Goal: Information Seeking & Learning: Find specific fact

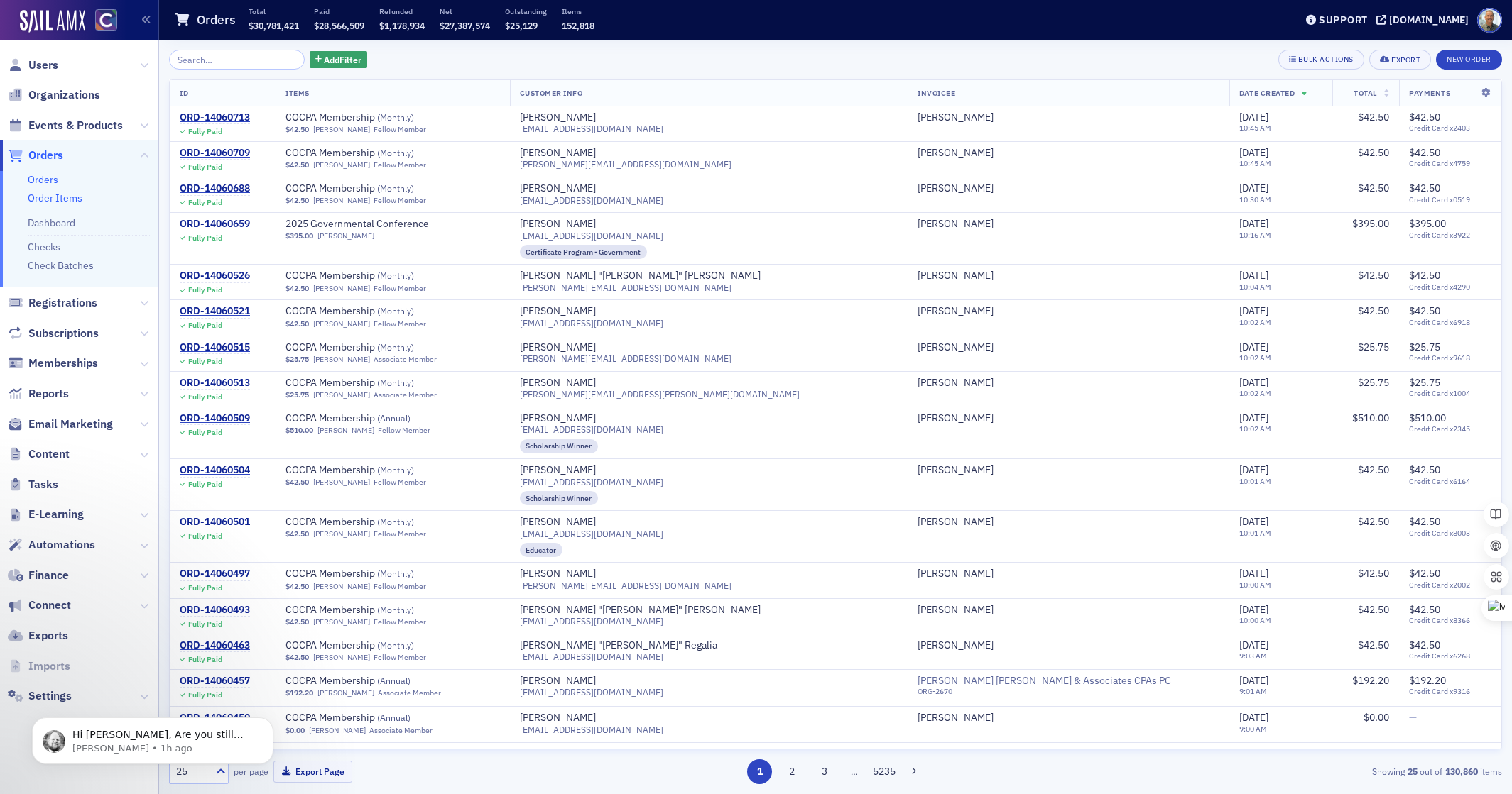
click at [66, 197] on link "Order Items" at bounding box center [55, 197] width 54 height 13
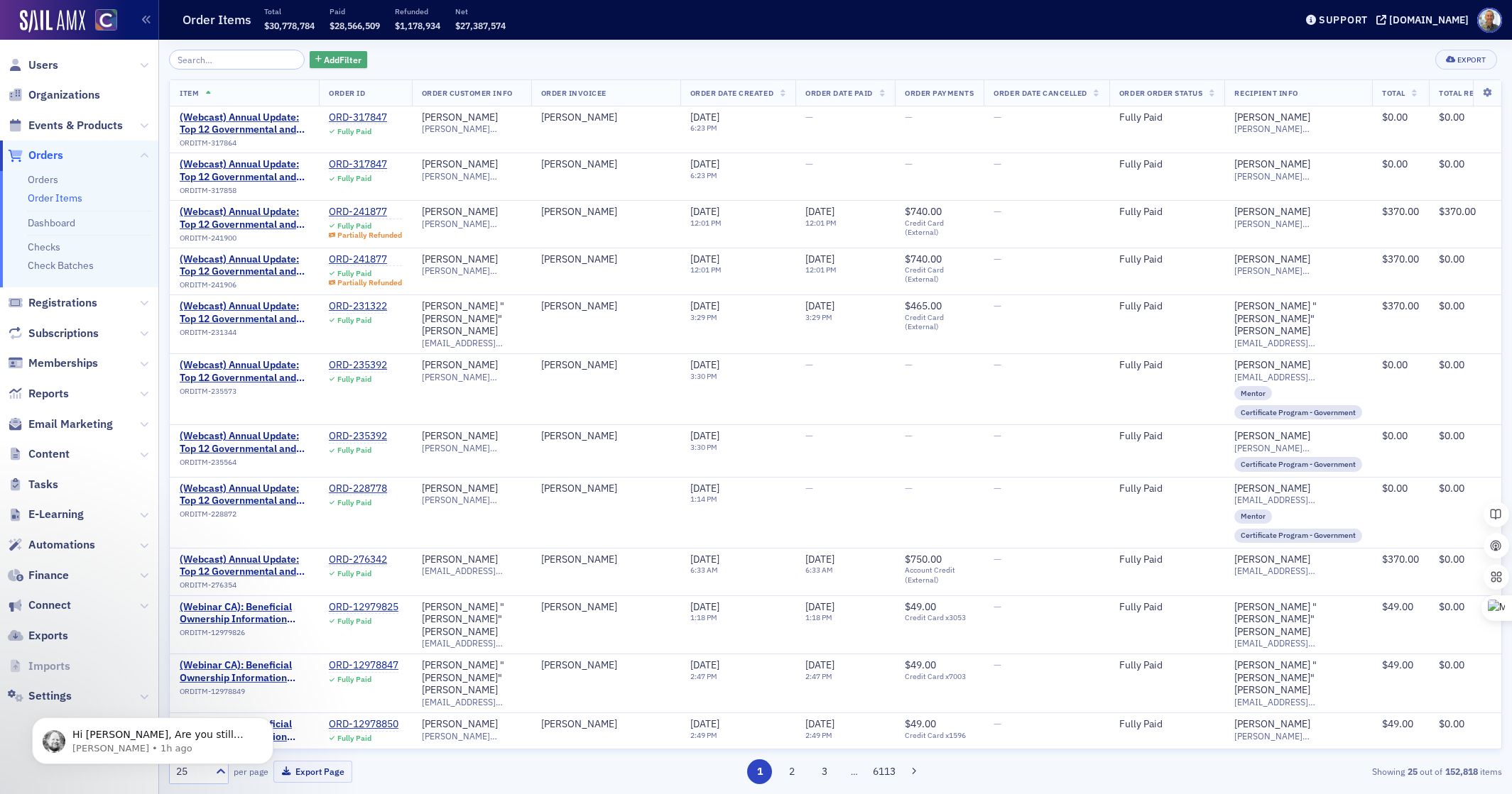
click at [324, 59] on span "Add Filter" at bounding box center [343, 59] width 38 height 13
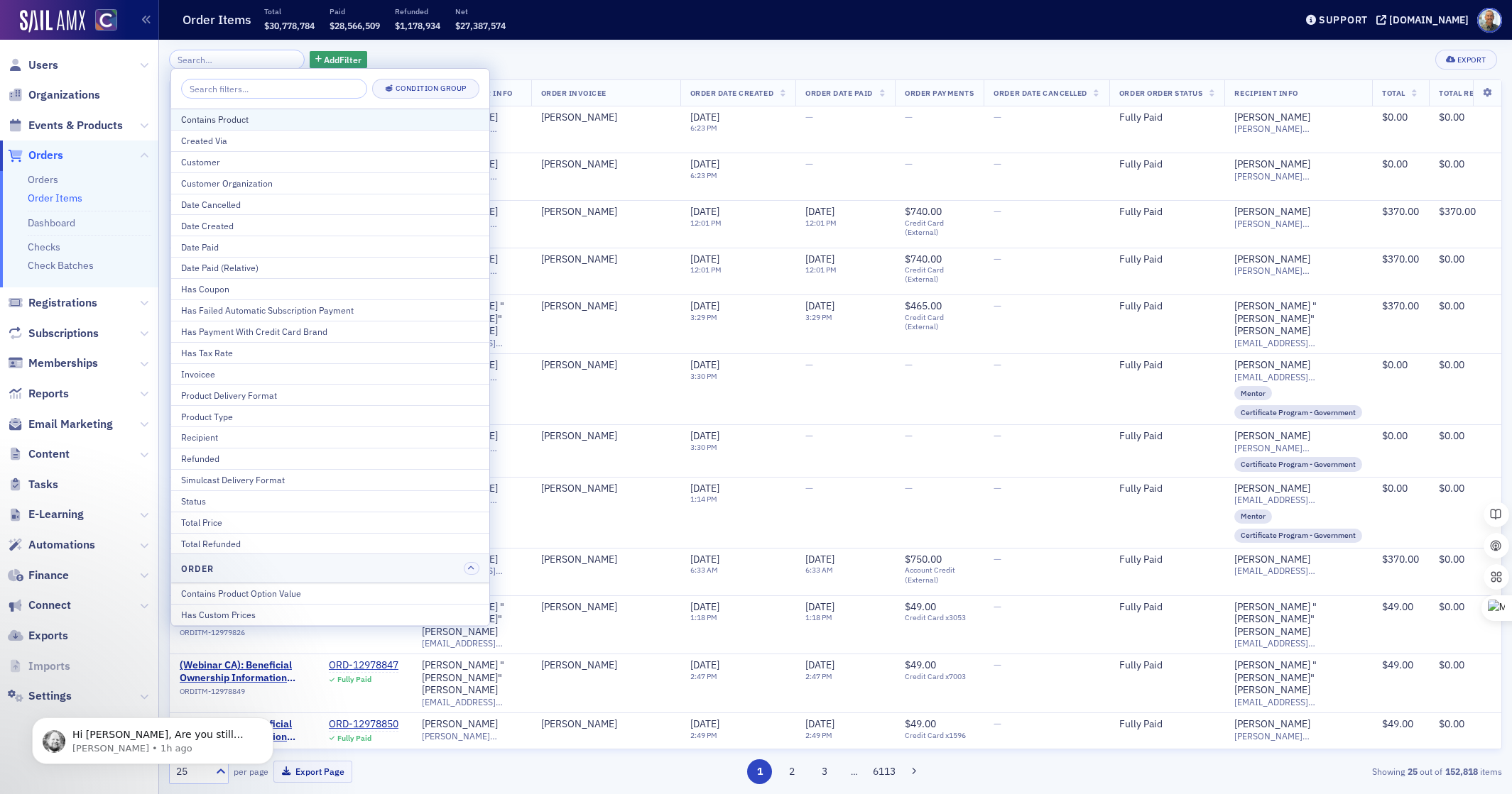
click at [256, 120] on div "Contains Product" at bounding box center [330, 118] width 298 height 13
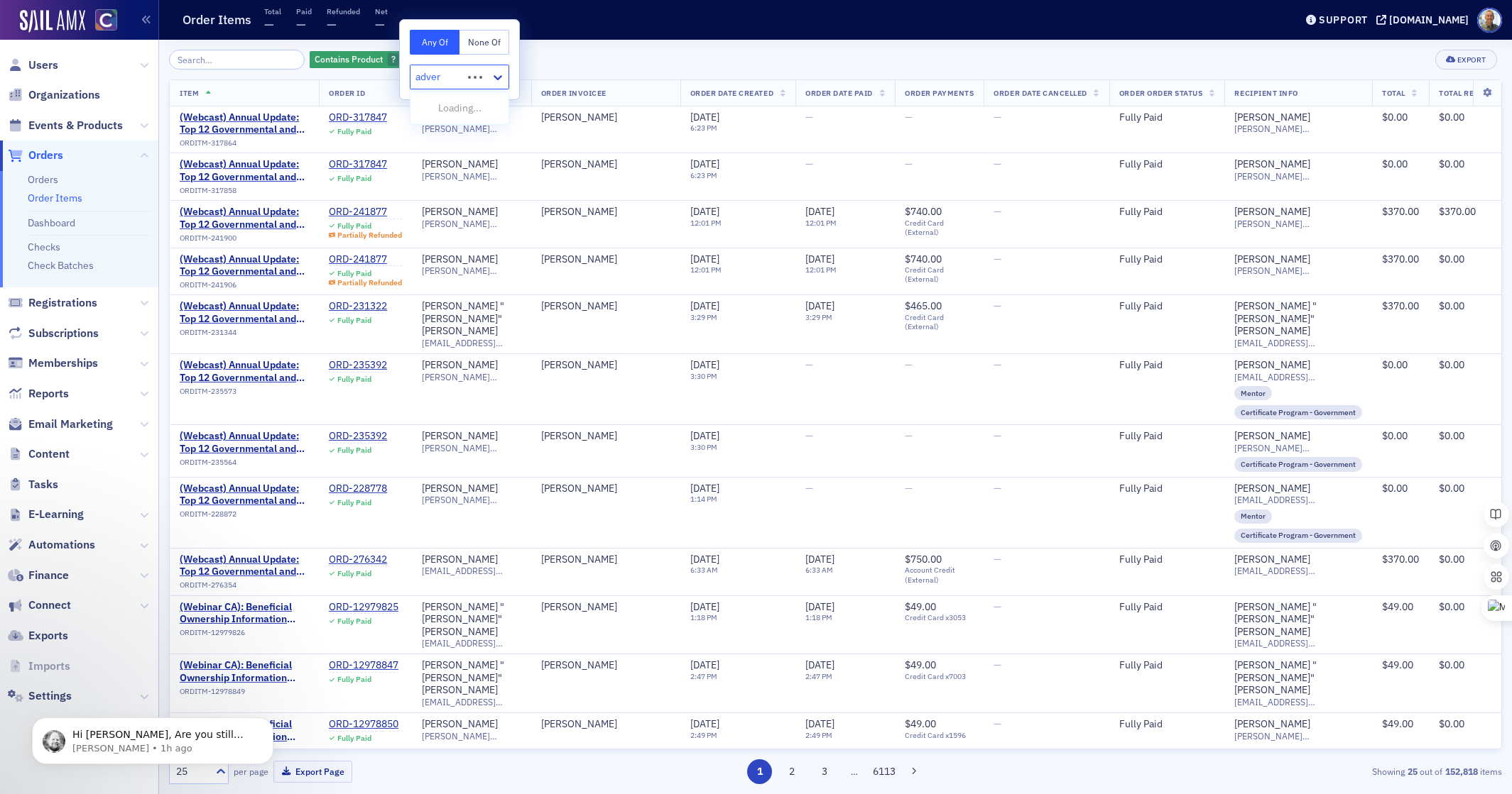
type input "advert"
click at [445, 104] on span "Advertising [Product]" at bounding box center [466, 108] width 94 height 15
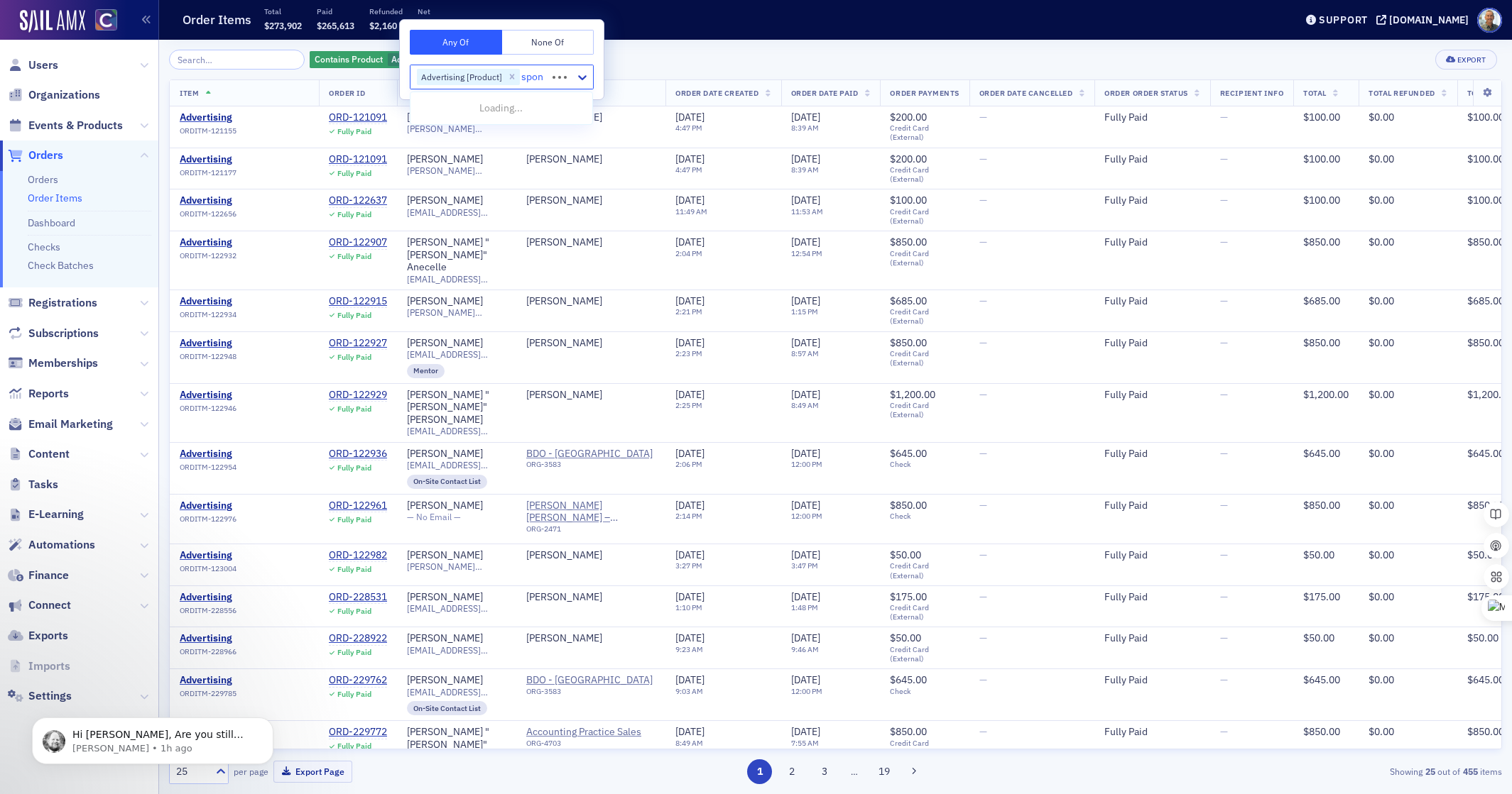
type input "spons"
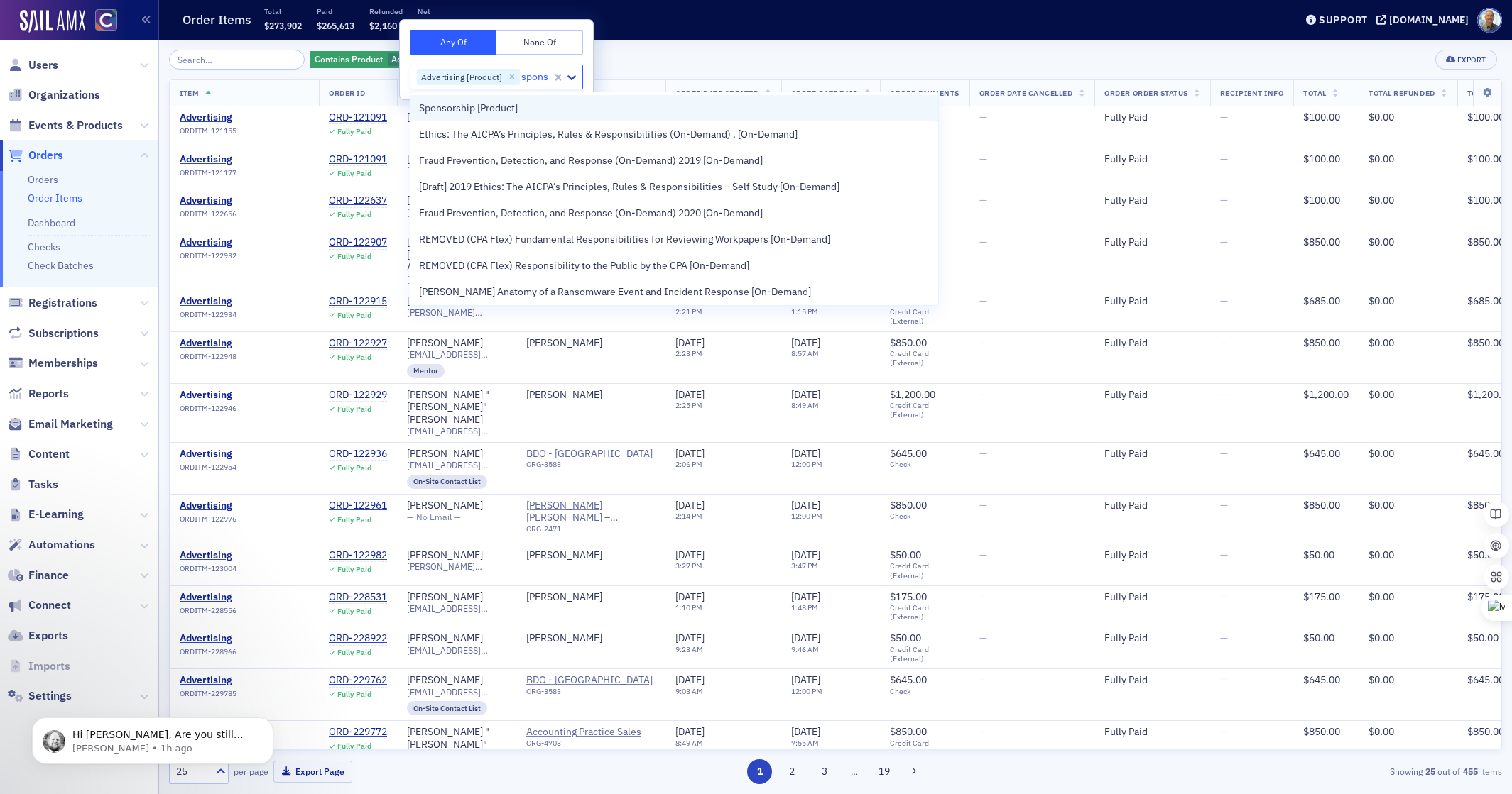
click at [495, 113] on span "Sponsorship [Product]" at bounding box center [469, 108] width 99 height 15
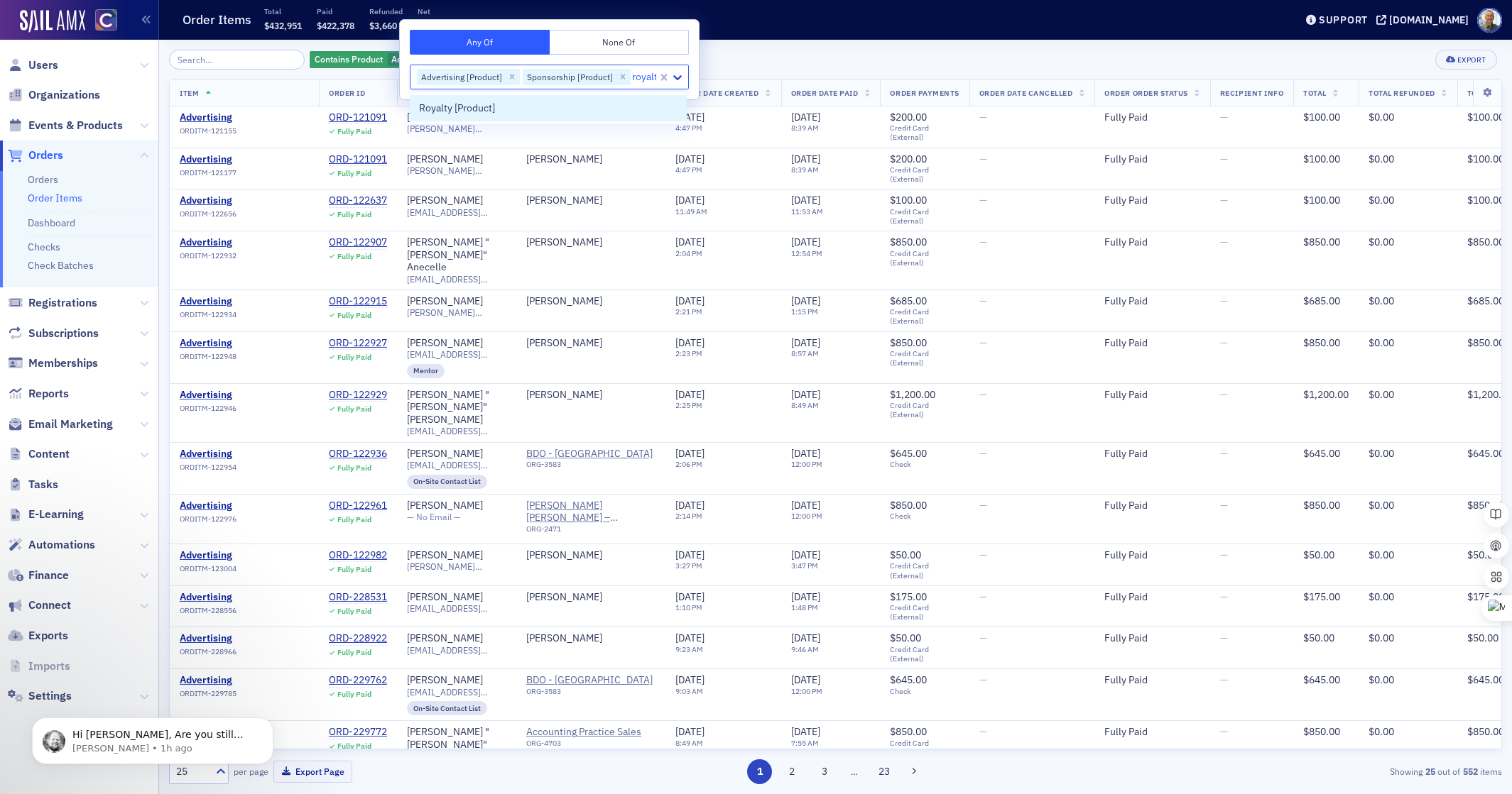
type input "royalty"
click at [498, 112] on div "Royalty [Product]" at bounding box center [553, 108] width 267 height 15
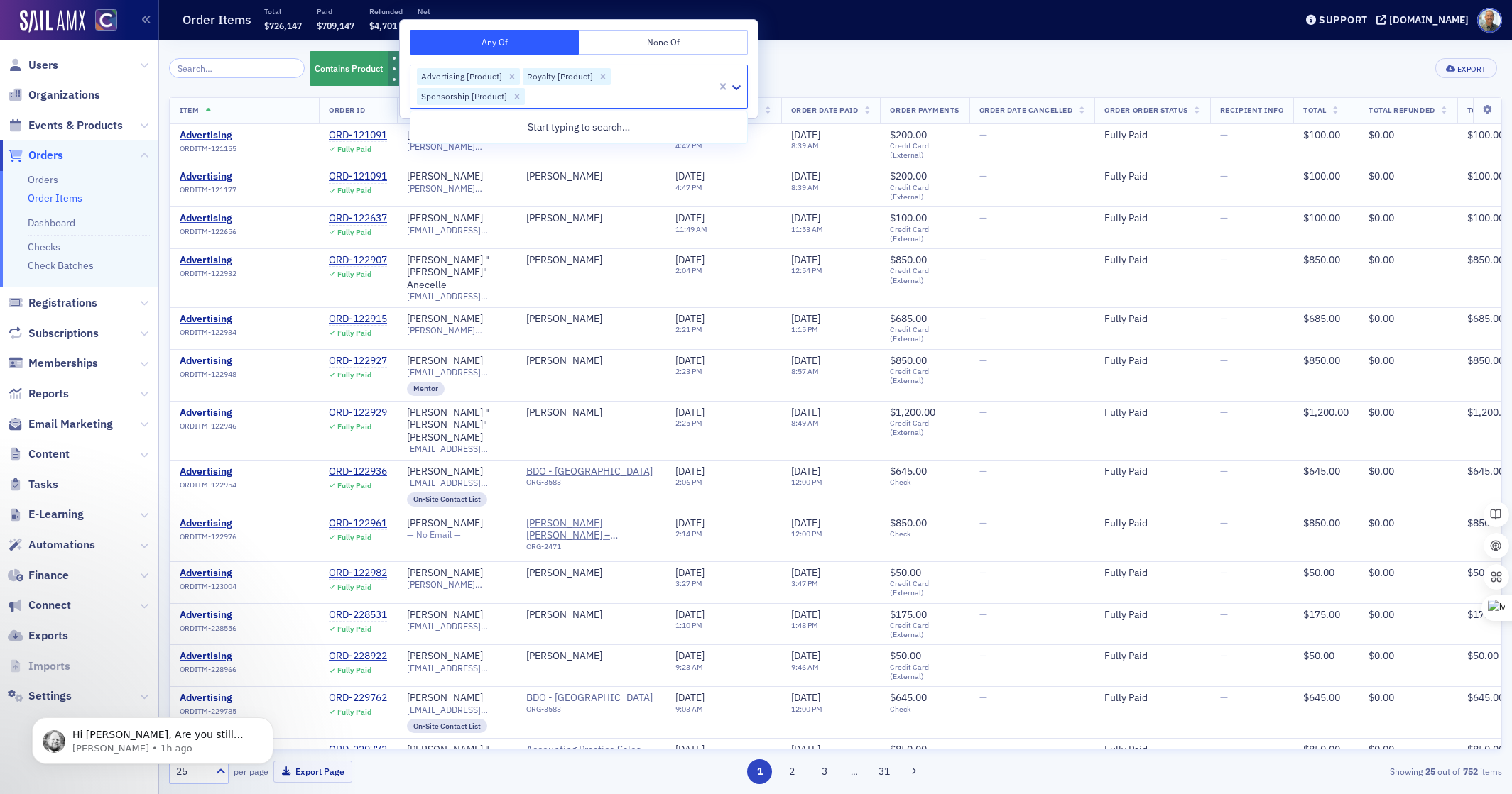
click at [871, 71] on div "Contains Product Advertising [Product] Sponsorship [Product] Royalty [Product] …" at bounding box center [835, 68] width 1333 height 38
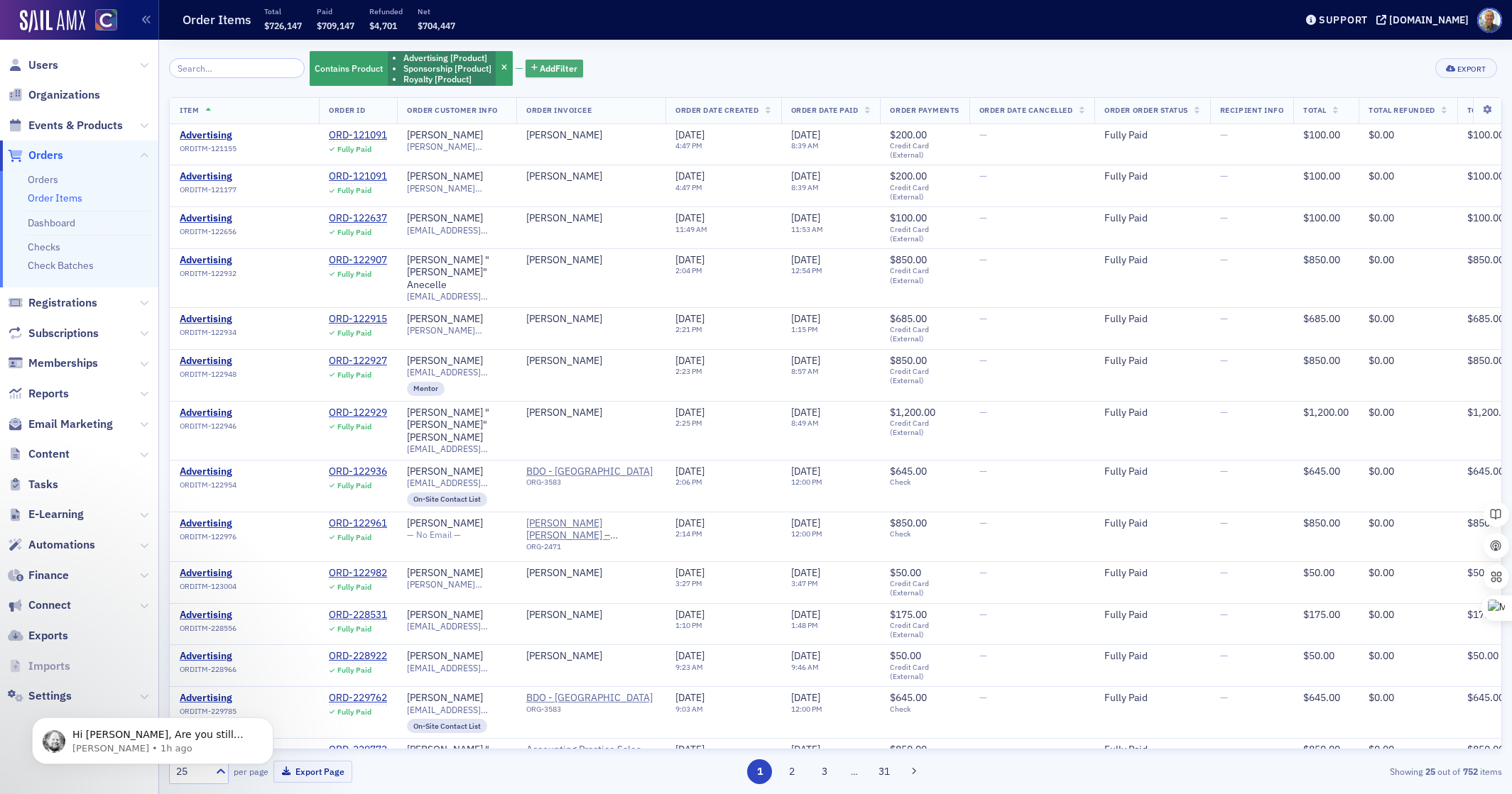
click at [546, 69] on span "Add Filter" at bounding box center [558, 68] width 38 height 13
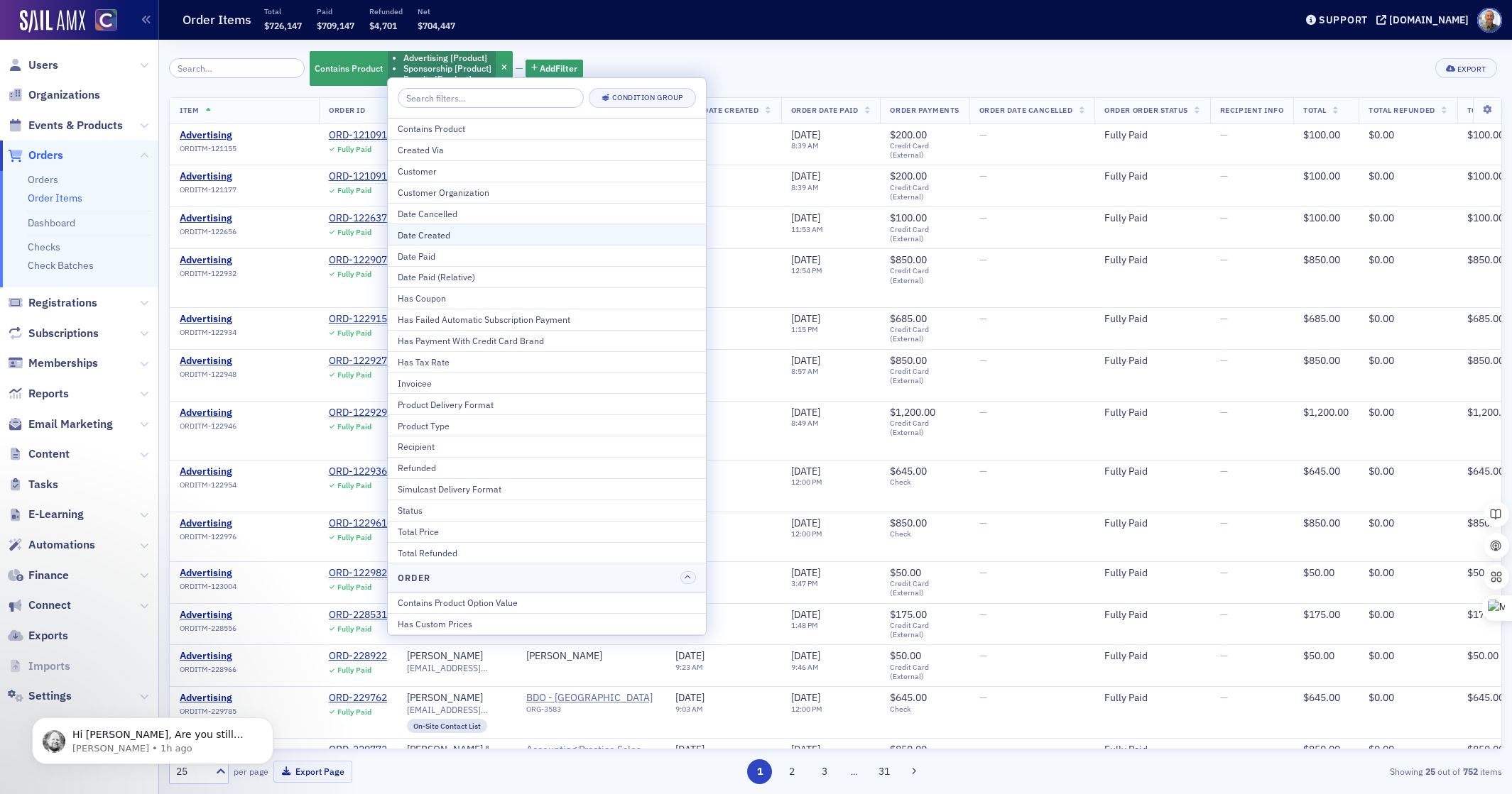
click at [431, 233] on div "Date Created" at bounding box center [547, 235] width 298 height 13
select select "8"
select select "2025"
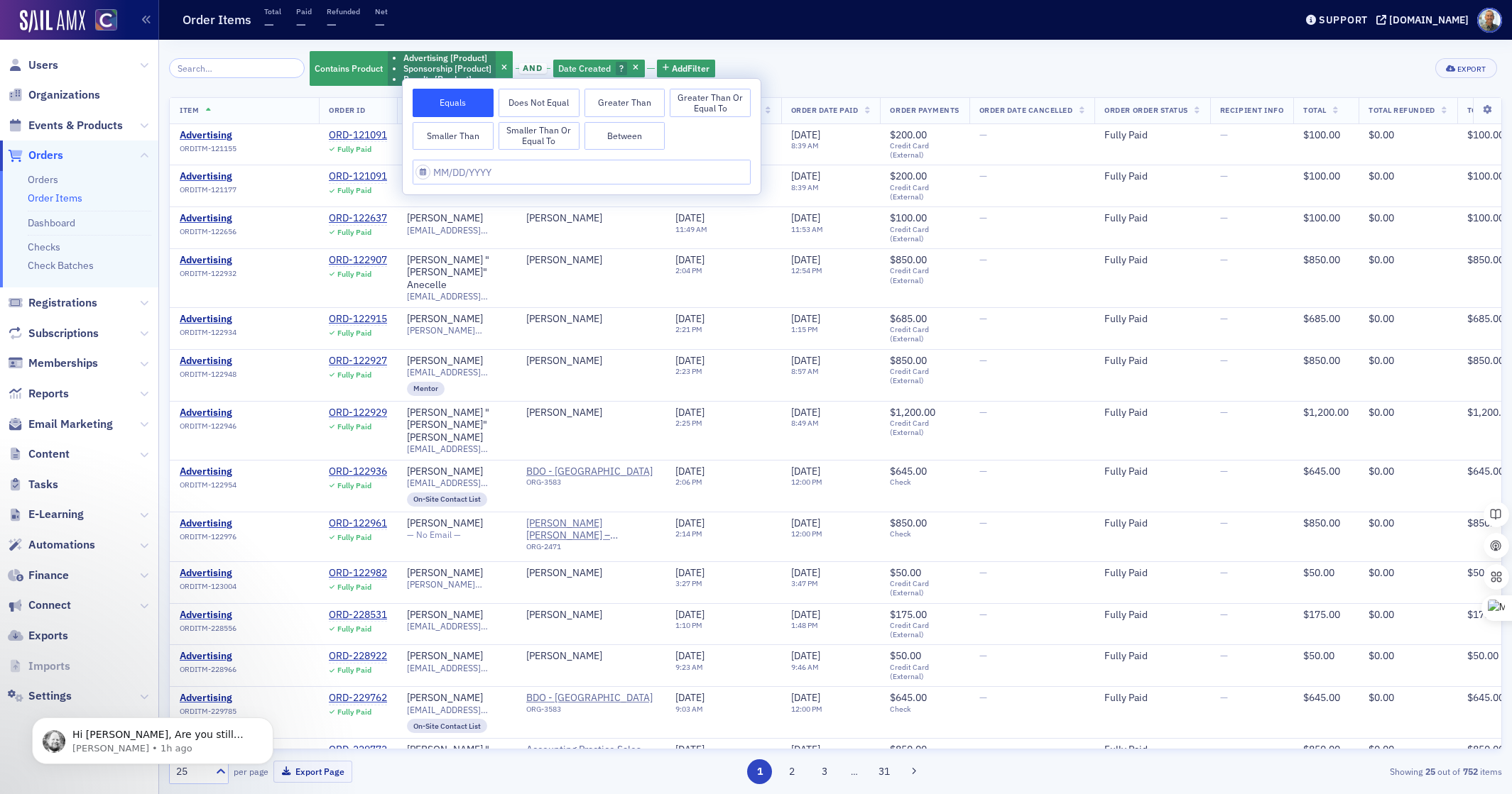
click at [696, 99] on button "Greater Than or Equal To" at bounding box center [710, 102] width 81 height 28
select select "8"
select select "2025"
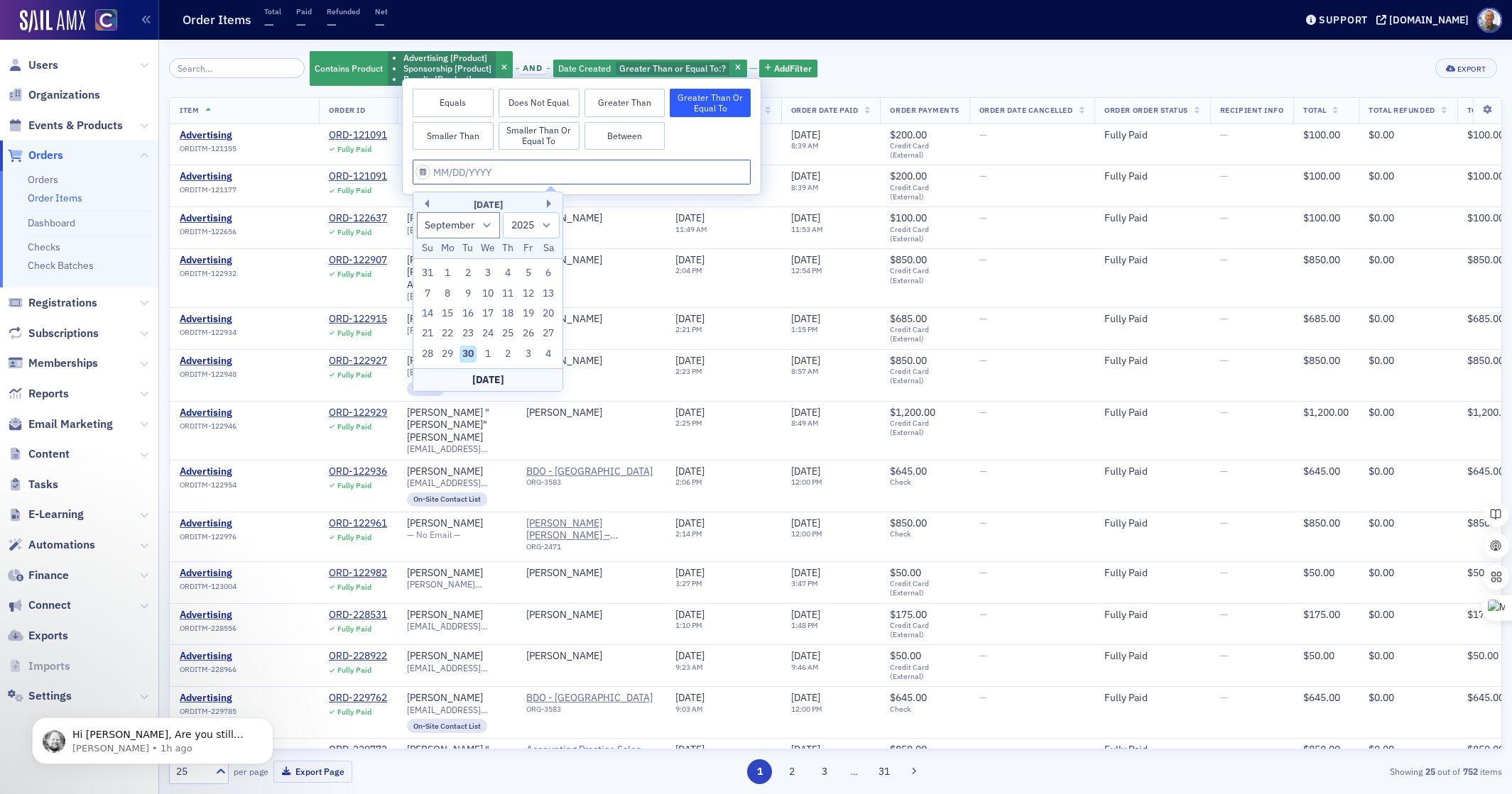
click at [422, 176] on input "text" at bounding box center [582, 173] width 338 height 25
click at [425, 329] on div "21" at bounding box center [428, 334] width 17 height 17
type input "09/21/2025"
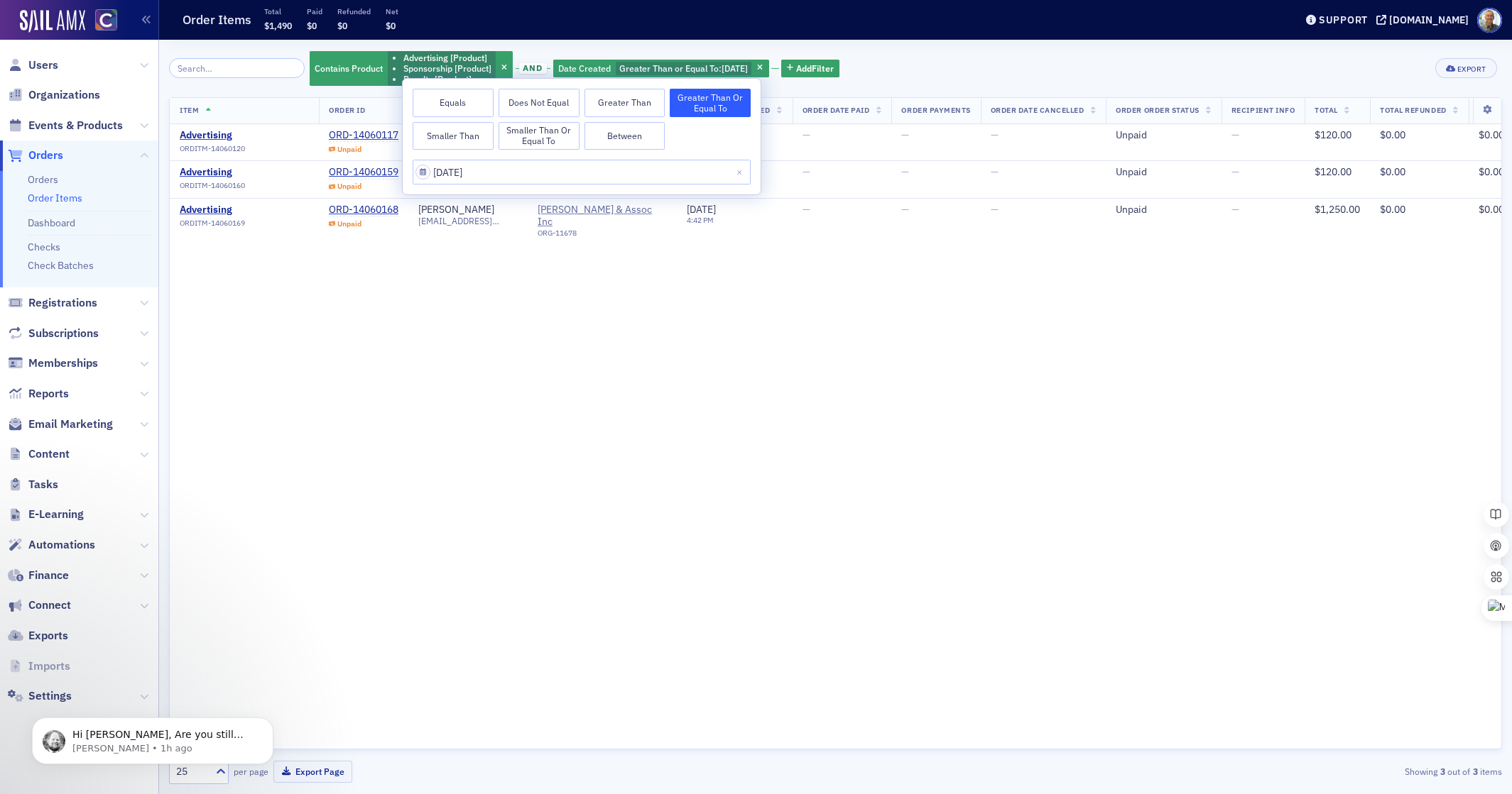
click at [750, 339] on div "Item Order ID Order Customer Info Order Invoicee Order Date Created Order Date …" at bounding box center [835, 423] width 1333 height 652
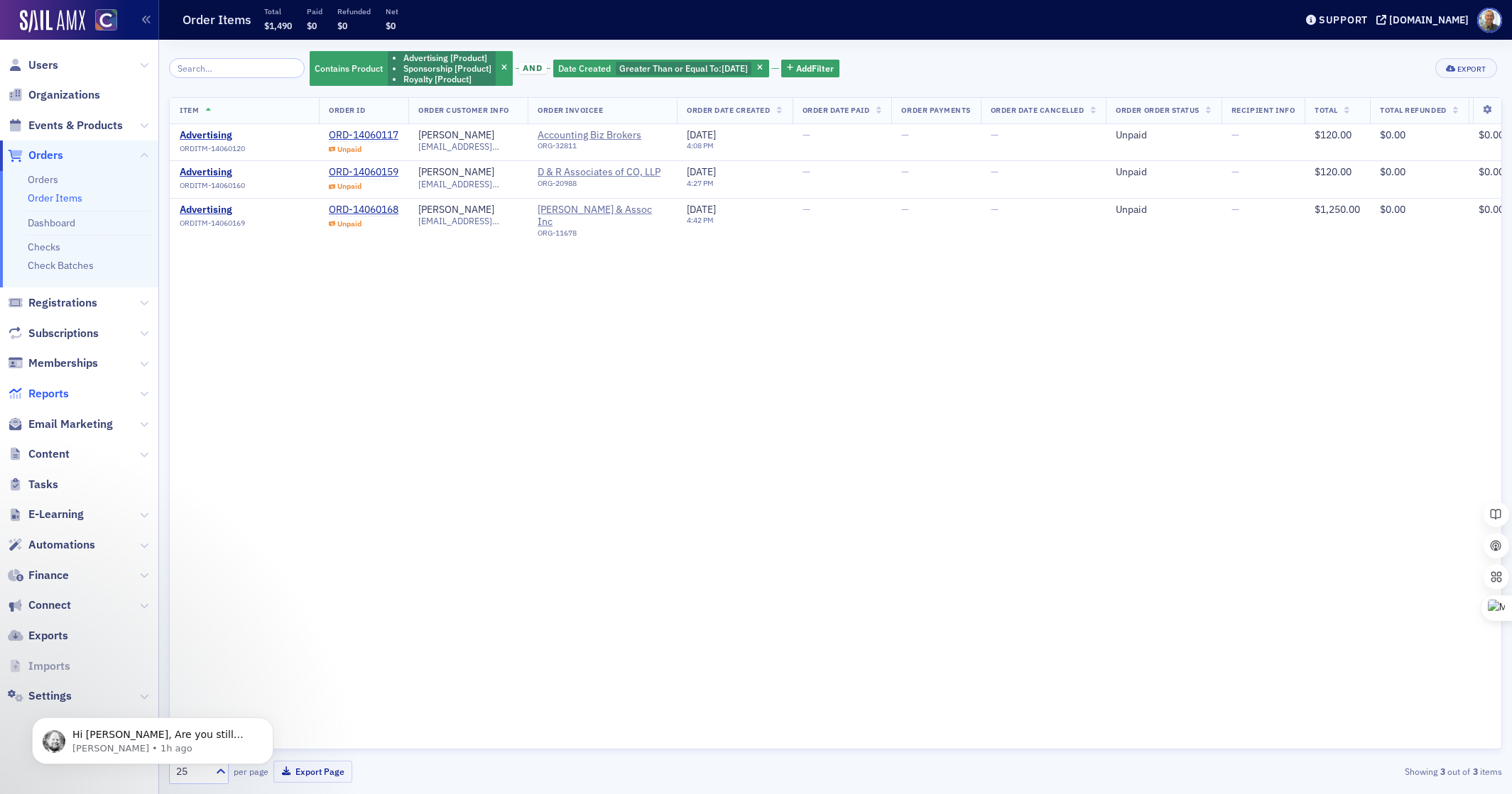
click at [54, 395] on span "Reports" at bounding box center [49, 394] width 41 height 16
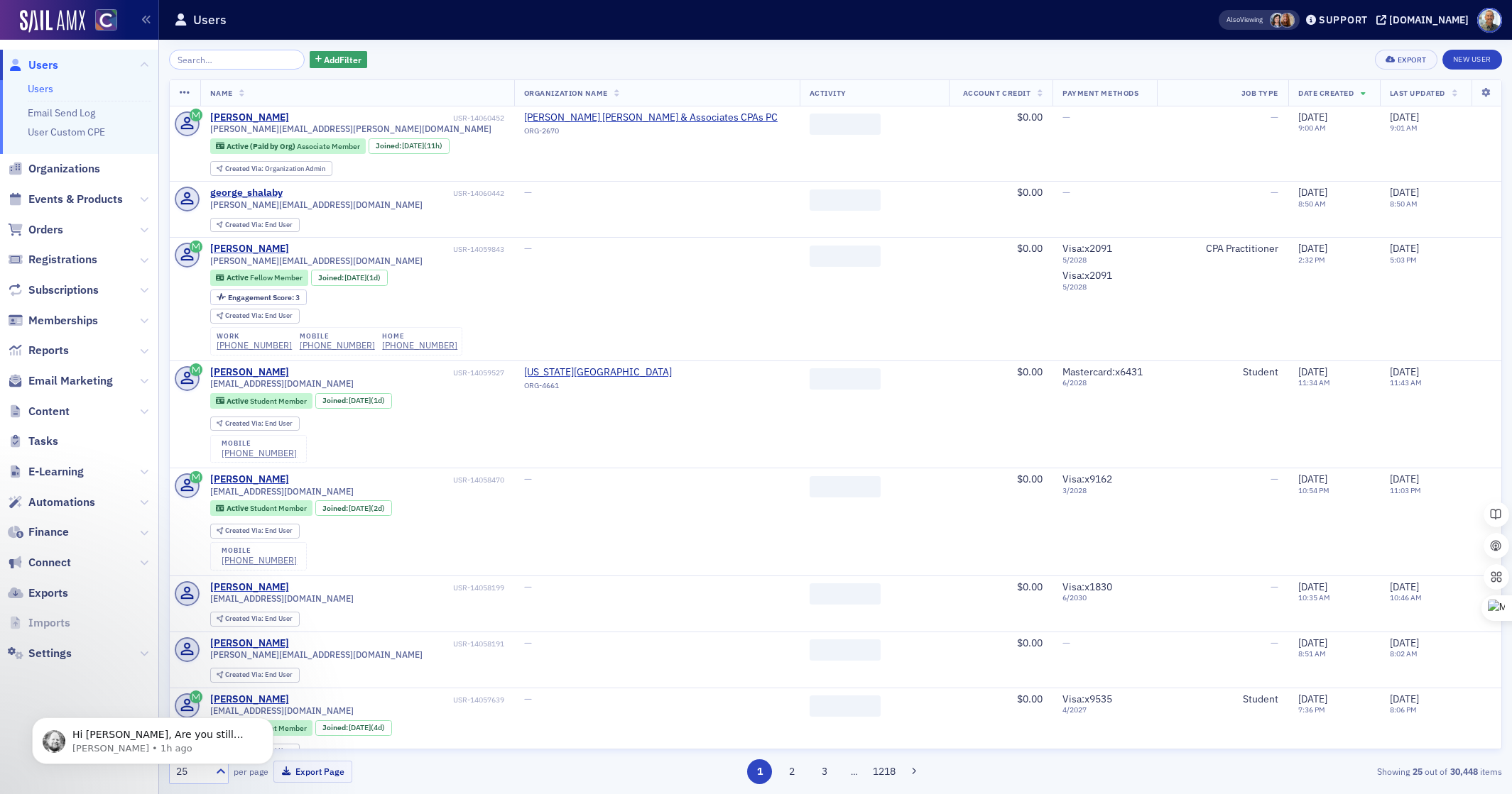
click at [211, 62] on input "search" at bounding box center [237, 59] width 136 height 19
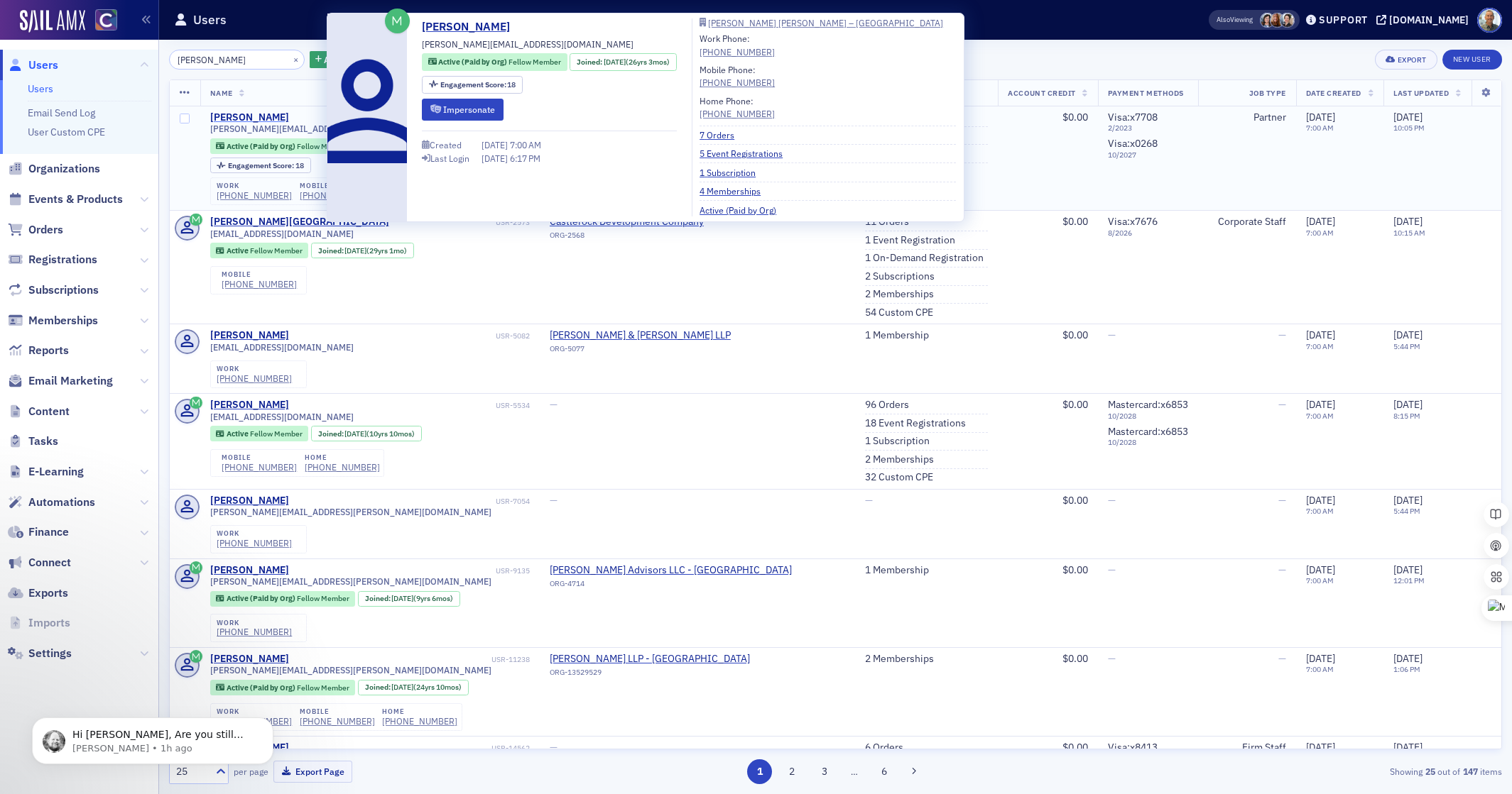
type input "[PERSON_NAME]"
click at [289, 117] on div "[PERSON_NAME]" at bounding box center [250, 117] width 79 height 13
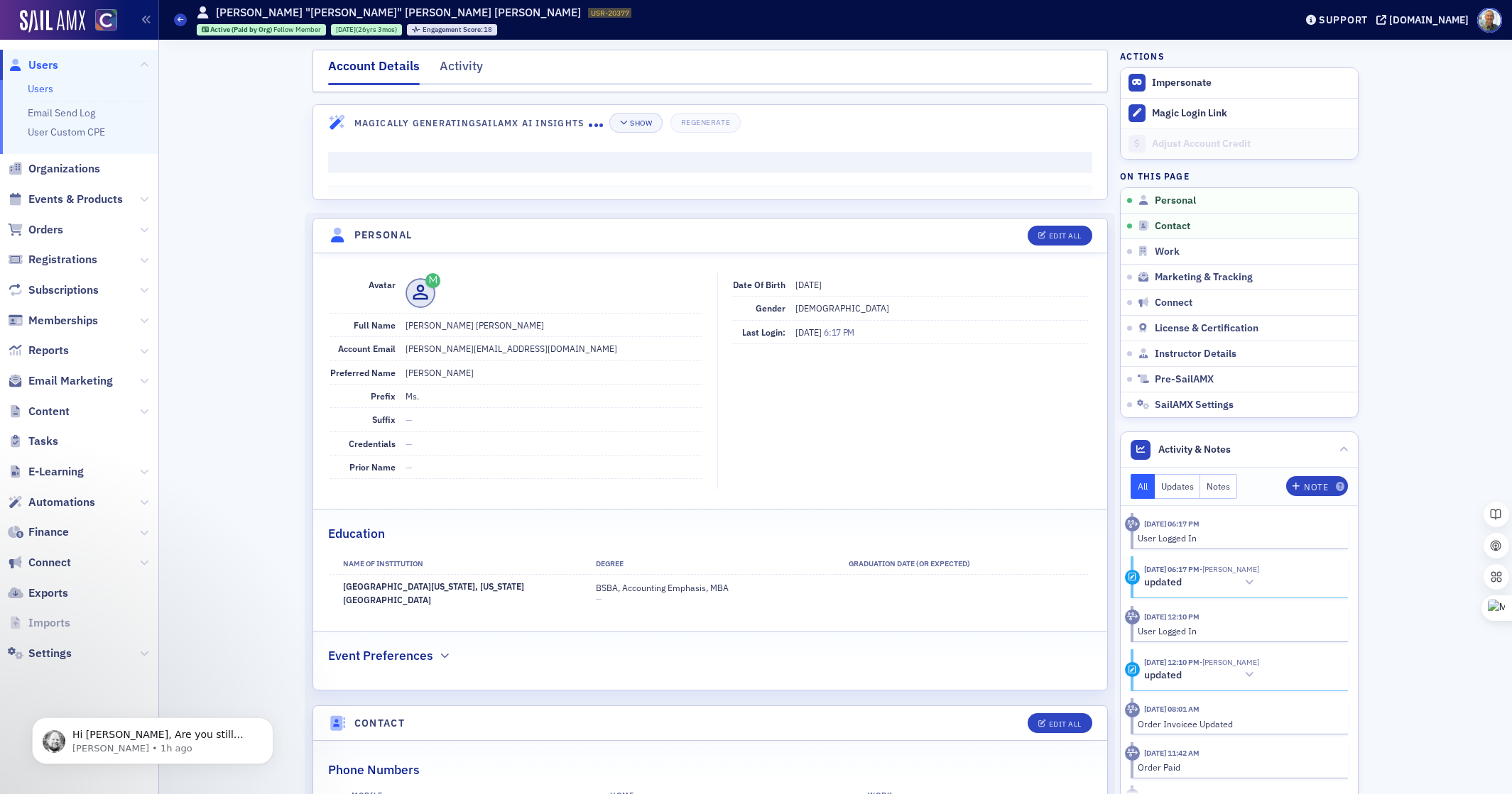
drag, startPoint x: 559, startPoint y: 27, endPoint x: 556, endPoint y: 44, distance: 17.3
click at [552, 27] on div "Users [PERSON_NAME] "[PERSON_NAME]" [PERSON_NAME] [PERSON_NAME] USR-20377 20377…" at bounding box center [723, 19] width 1099 height 41
drag, startPoint x: 552, startPoint y: 329, endPoint x: 420, endPoint y: 329, distance: 132.0
click at [420, 329] on dd "[PERSON_NAME] [PERSON_NAME]" at bounding box center [554, 324] width 297 height 22
copy dd "[PERSON_NAME] [PERSON_NAME]"
